Goal: Task Accomplishment & Management: Use online tool/utility

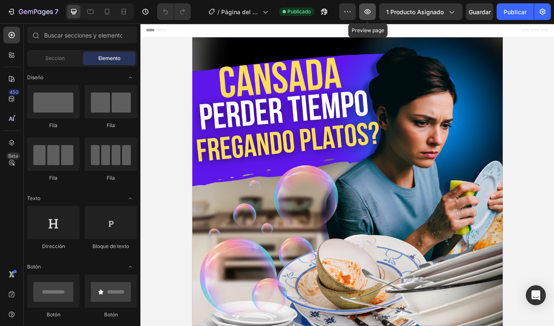
click at [370, 8] on icon "button" at bounding box center [367, 12] width 8 height 8
click at [321, 10] on icon "button" at bounding box center [324, 12] width 8 height 8
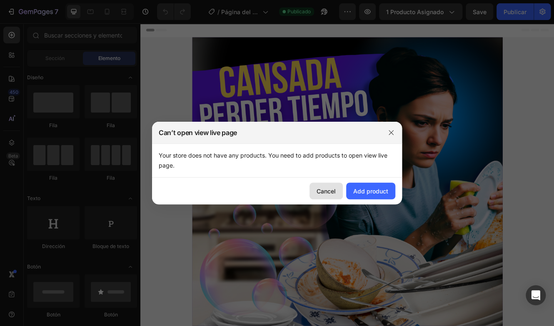
click at [318, 187] on div "Cancel" at bounding box center [326, 191] width 19 height 9
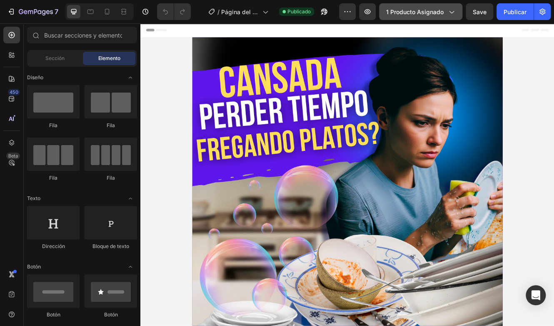
click at [426, 8] on span "1 producto asignado" at bounding box center [415, 12] width 58 height 9
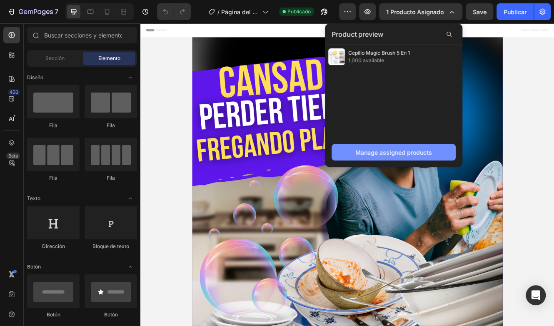
click at [392, 148] on div "Manage assigned products" at bounding box center [394, 152] width 77 height 9
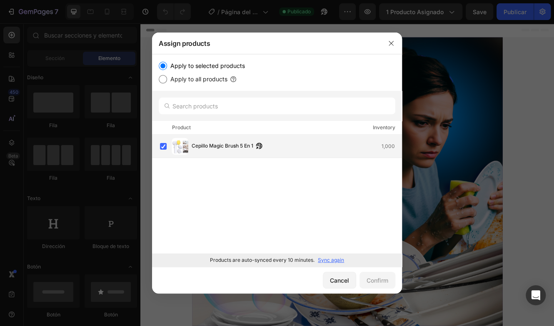
click at [283, 147] on div "Cepillo Magic Brush 5 En 1 1,000" at bounding box center [281, 146] width 242 height 17
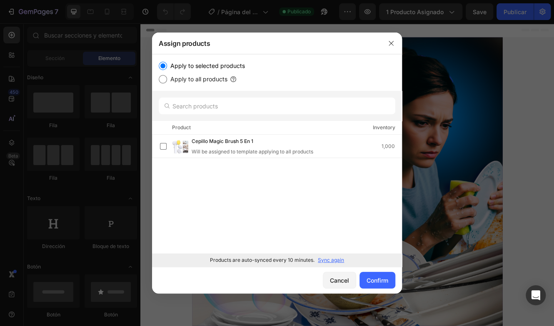
click at [326, 135] on div "Product Inventory" at bounding box center [277, 128] width 250 height 14
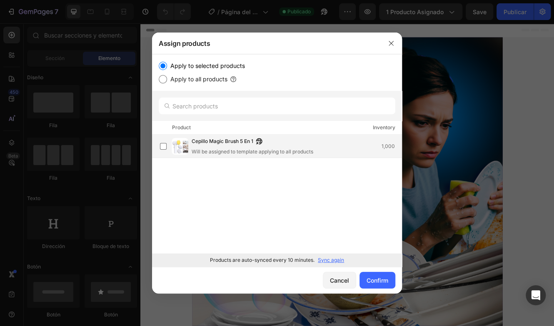
click at [320, 147] on div "Cepillo Magic Brush 5 En 1 Will be assigned to template applying to all product…" at bounding box center [297, 146] width 210 height 18
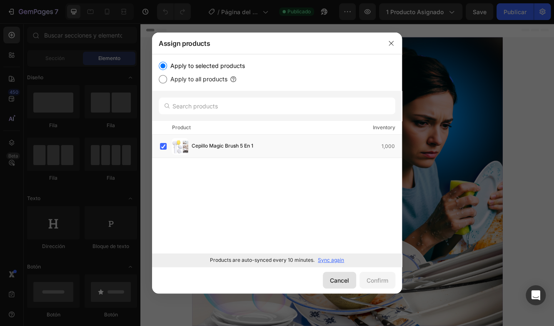
drag, startPoint x: 339, startPoint y: 285, endPoint x: 271, endPoint y: 266, distance: 70.5
click at [339, 285] on button "Cancel" at bounding box center [339, 280] width 33 height 17
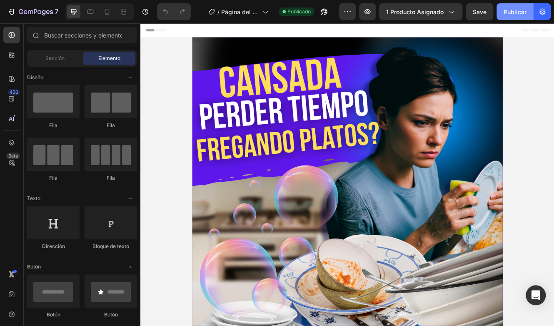
click at [522, 10] on div "Publicar" at bounding box center [515, 12] width 23 height 9
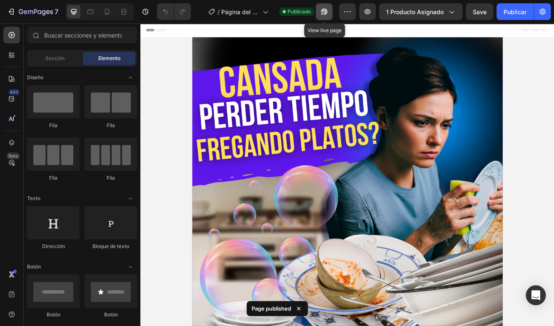
click at [322, 8] on icon "button" at bounding box center [324, 12] width 8 height 8
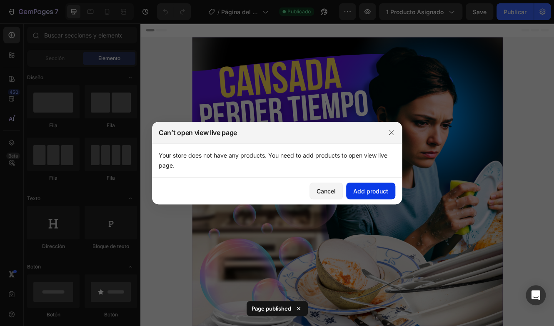
click at [370, 192] on div "Add product" at bounding box center [370, 191] width 35 height 9
